Goal: Task Accomplishment & Management: Use online tool/utility

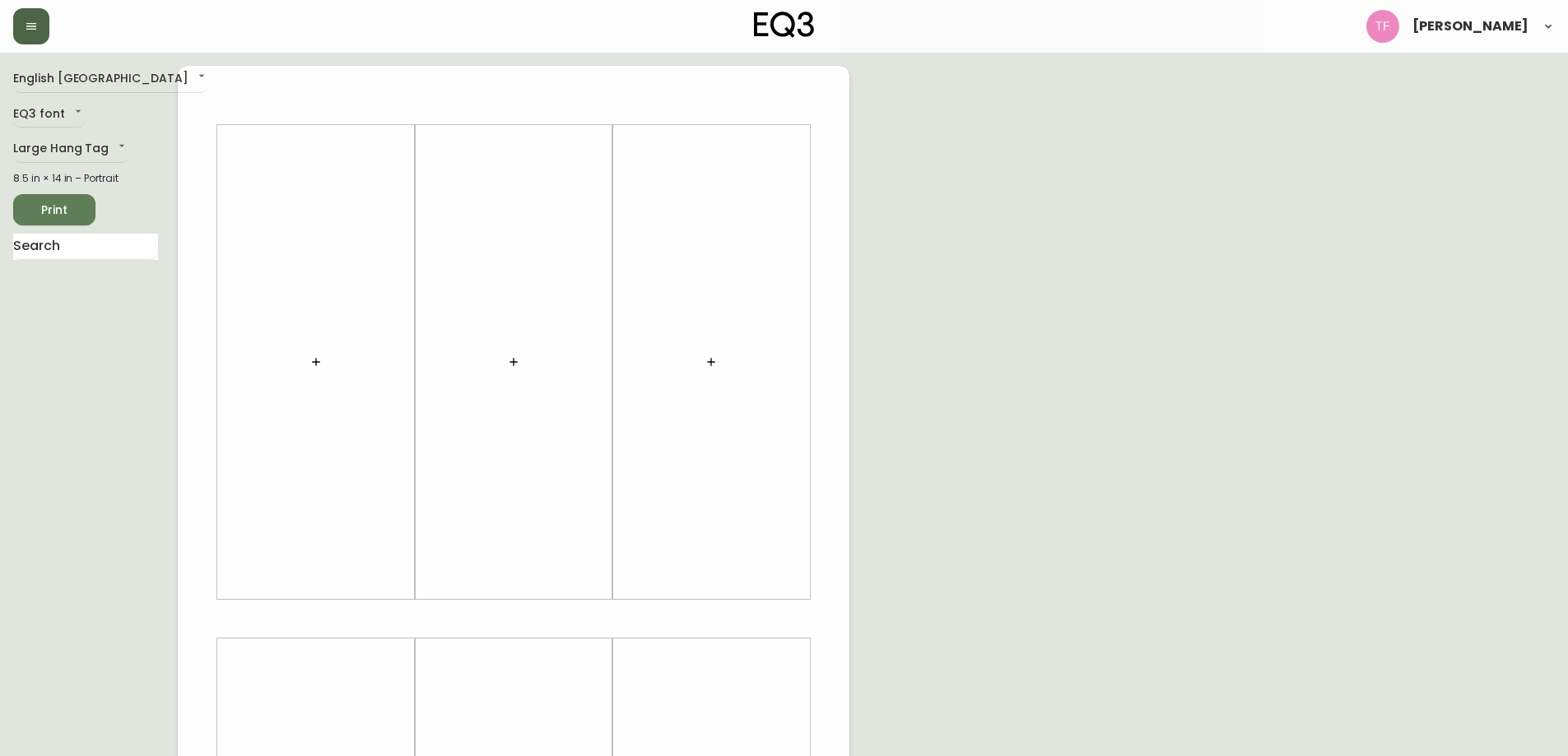
click at [45, 31] on button "button" at bounding box center [31, 26] width 36 height 36
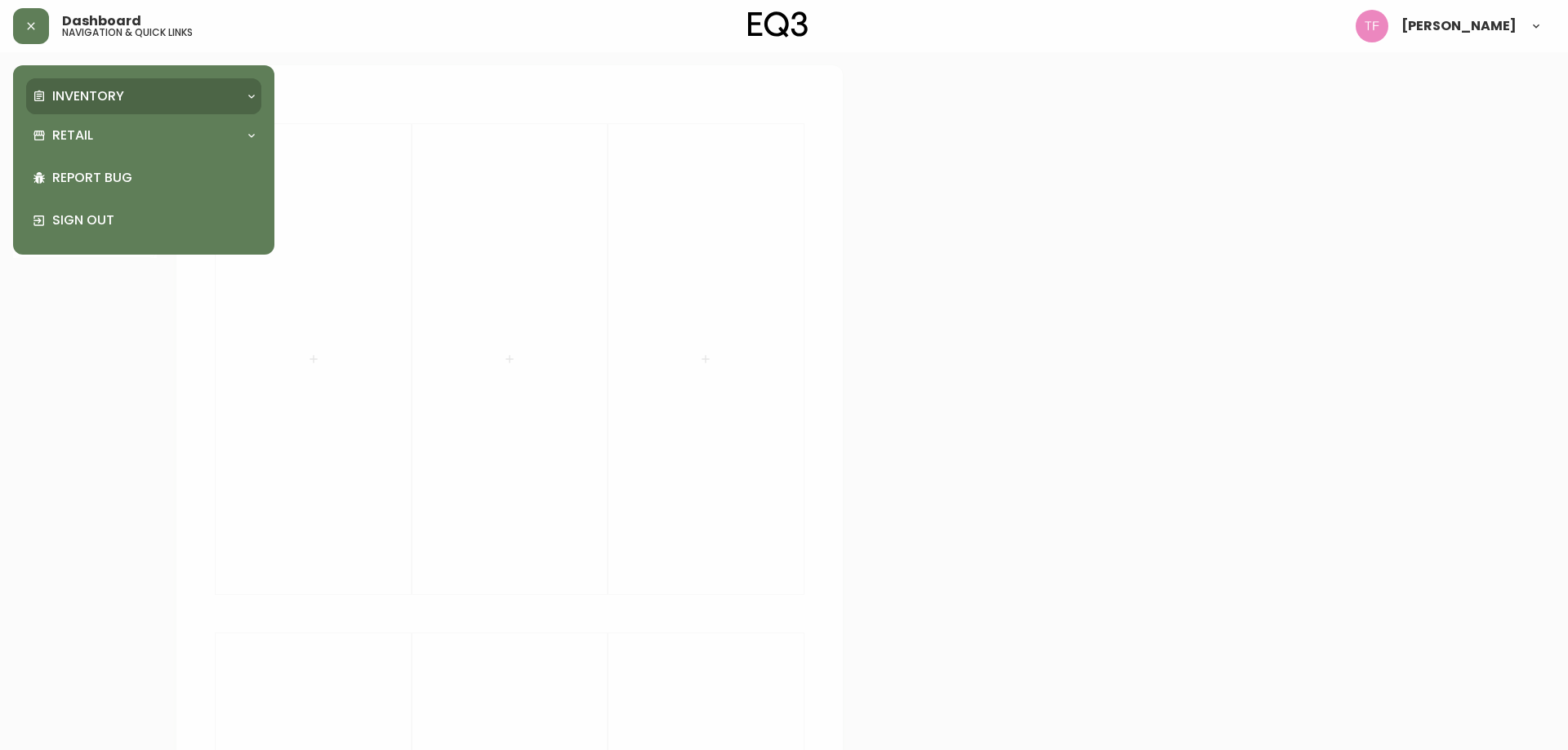
click at [104, 104] on p "Inventory" at bounding box center [88, 97] width 72 height 18
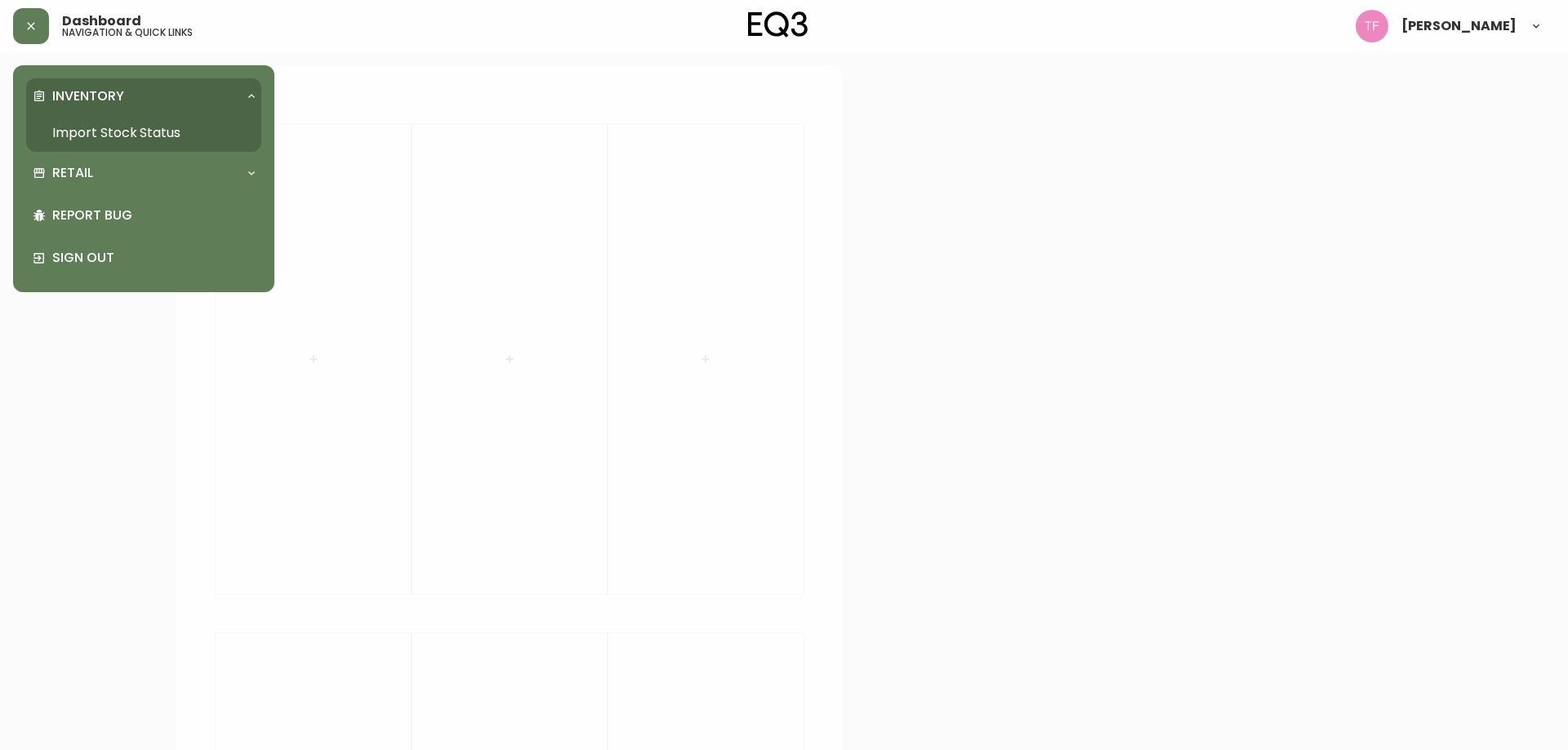
click at [135, 133] on link "Import Stock Status" at bounding box center [143, 133] width 235 height 38
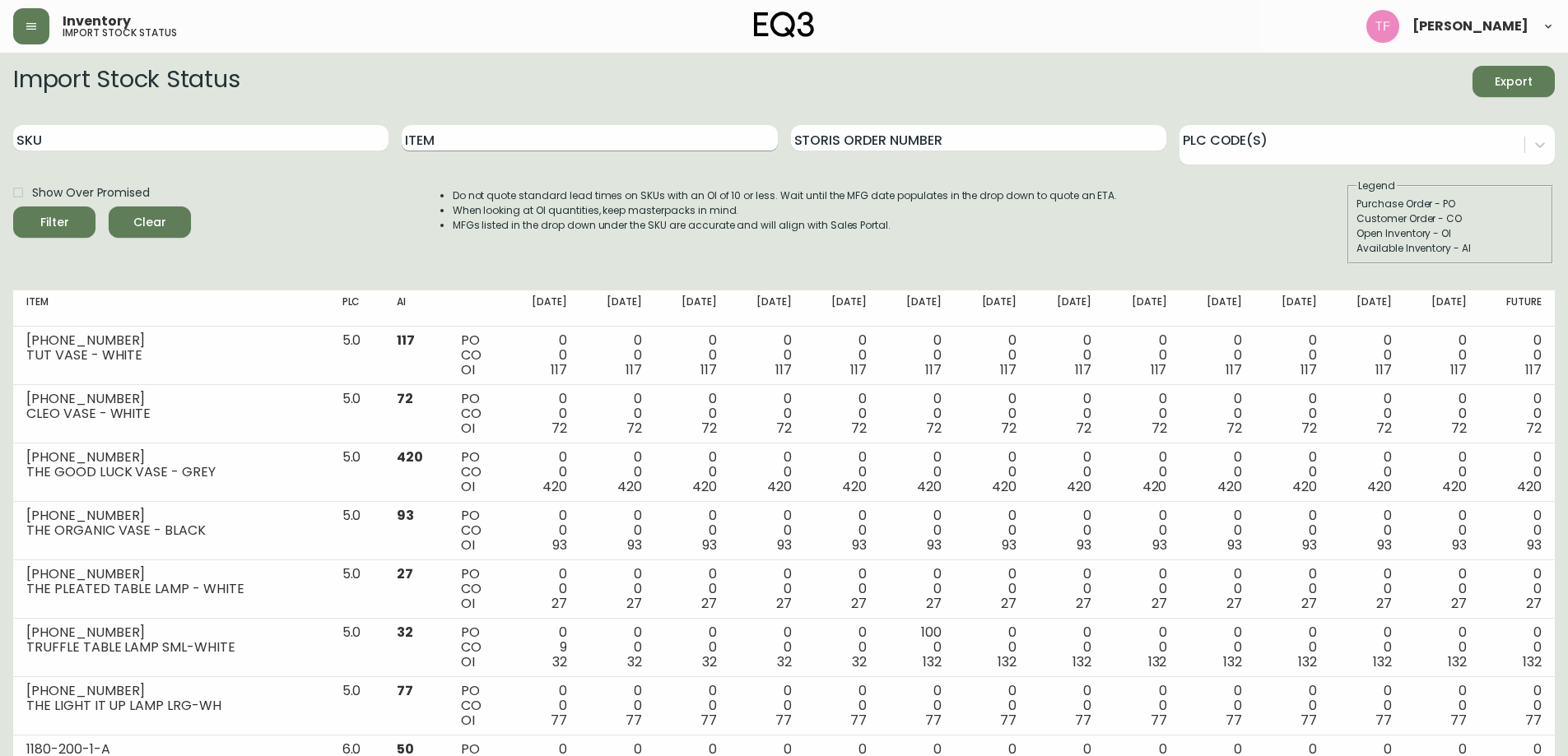
click at [489, 142] on input "Item" at bounding box center [589, 138] width 375 height 26
click at [13, 206] on button "Filter" at bounding box center [54, 222] width 83 height 31
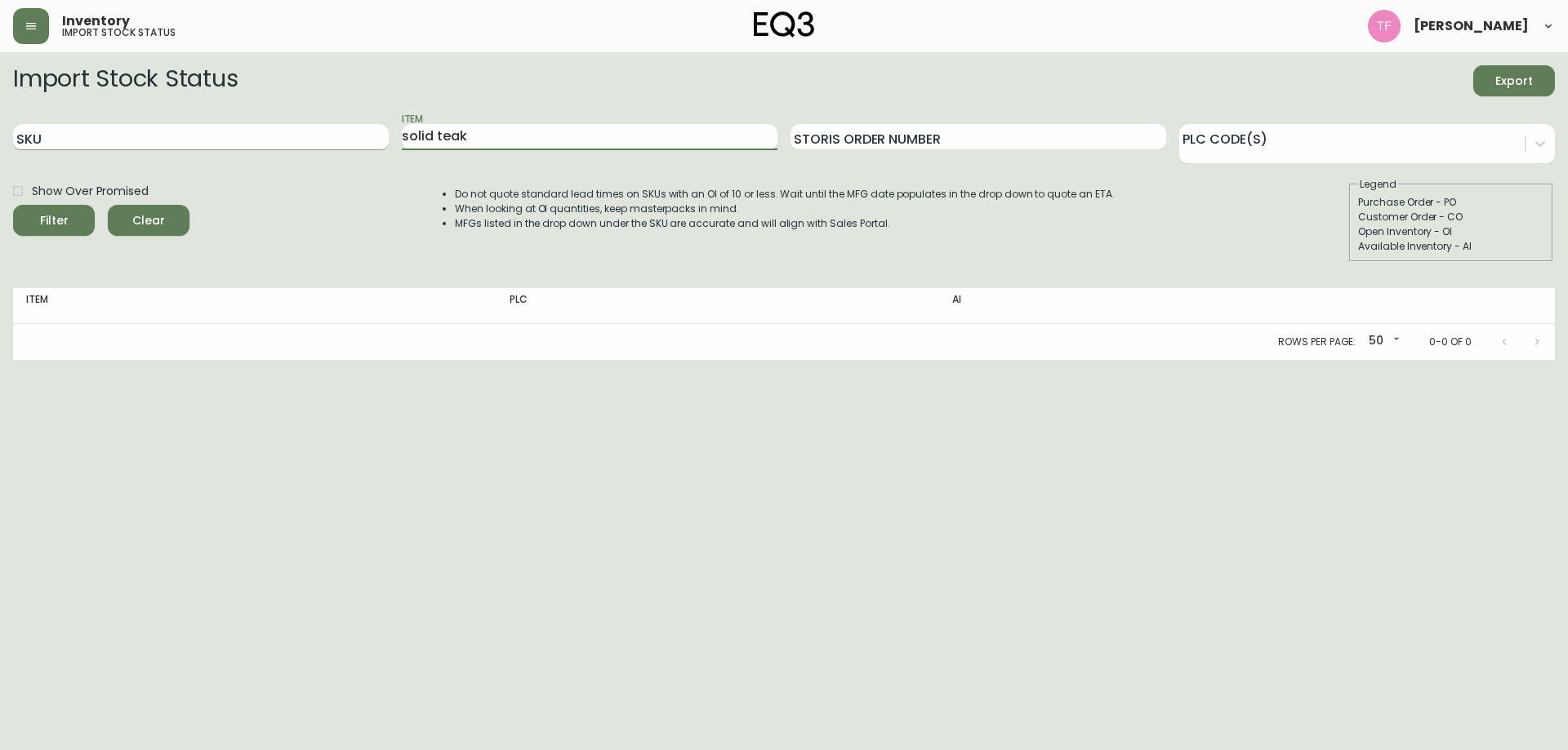
drag, startPoint x: 483, startPoint y: 144, endPoint x: 347, endPoint y: 138, distance: 136.1
click at [347, 138] on div "SKU Item solid teak Storis Order Number PLC Code(s)" at bounding box center [784, 138] width 1542 height 53
click at [13, 205] on button "Filter" at bounding box center [54, 220] width 82 height 31
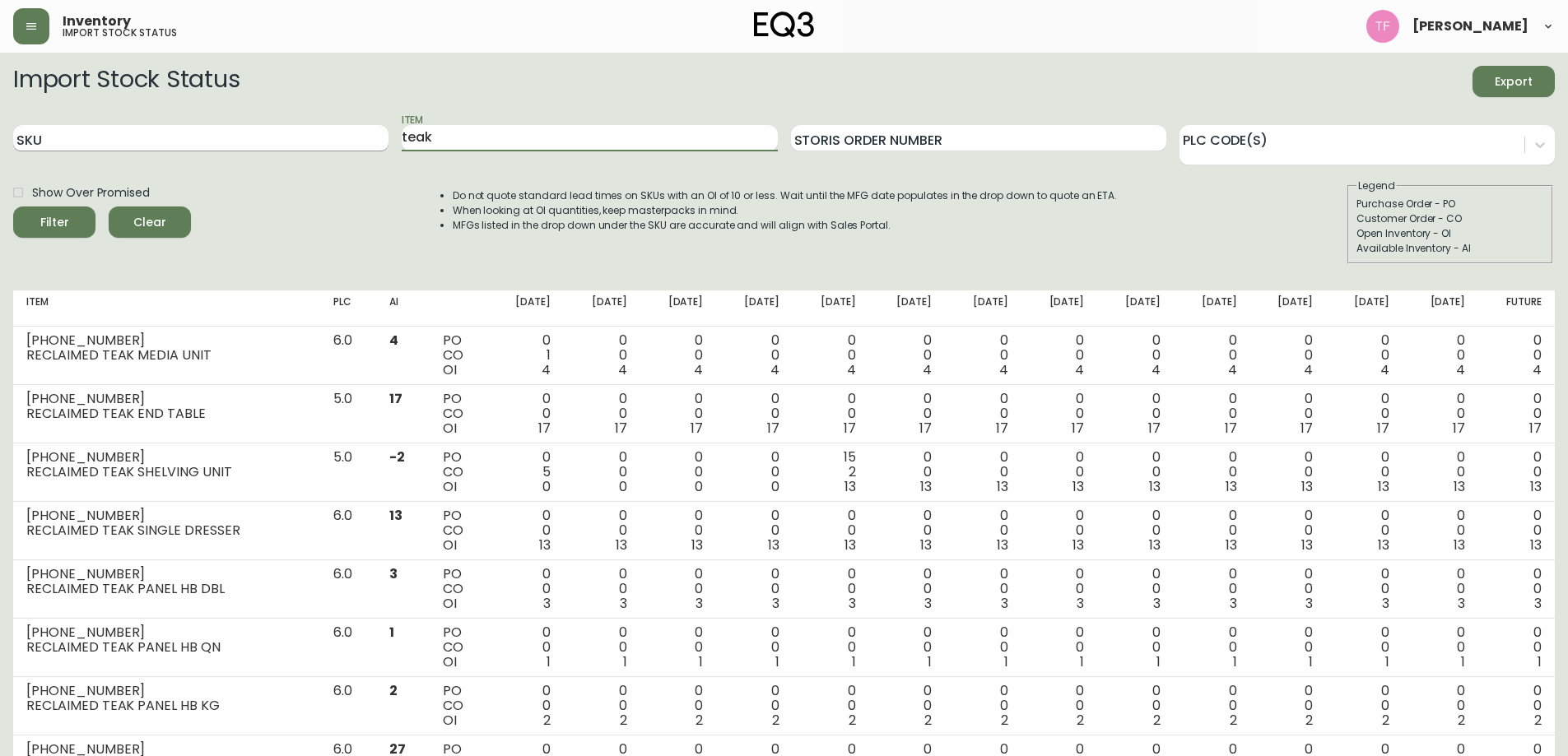
drag, startPoint x: 438, startPoint y: 137, endPoint x: 329, endPoint y: 135, distance: 109.0
click at [329, 135] on div "SKU Item teak Storis Order Number PLC Code(s)" at bounding box center [784, 139] width 1542 height 54
type input "solid"
click at [13, 206] on button "Filter" at bounding box center [54, 222] width 83 height 31
